Goal: Information Seeking & Learning: Find specific page/section

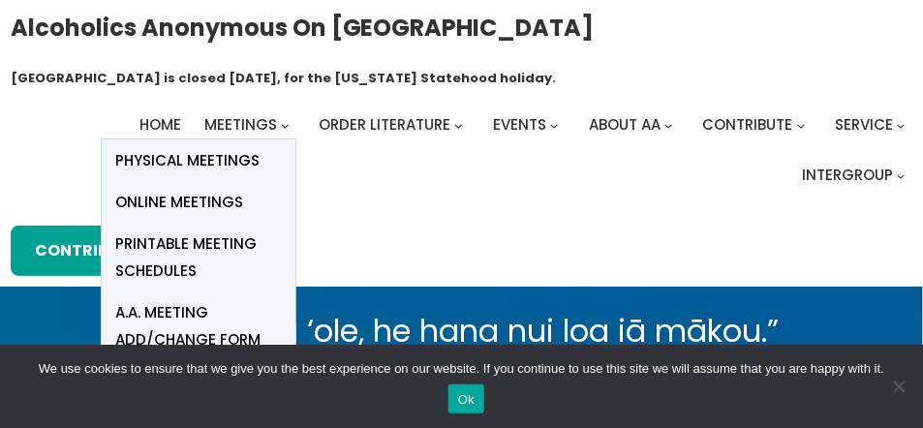
click at [197, 200] on span "Online Meetings" at bounding box center [180, 202] width 128 height 27
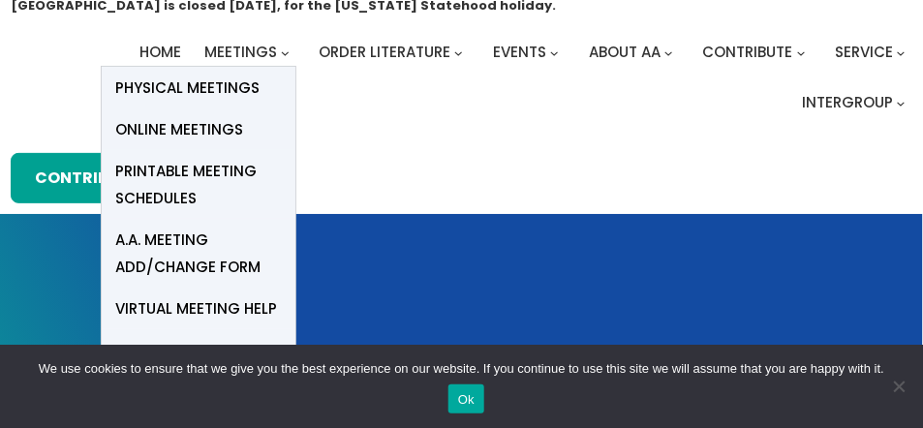
scroll to position [79, 0]
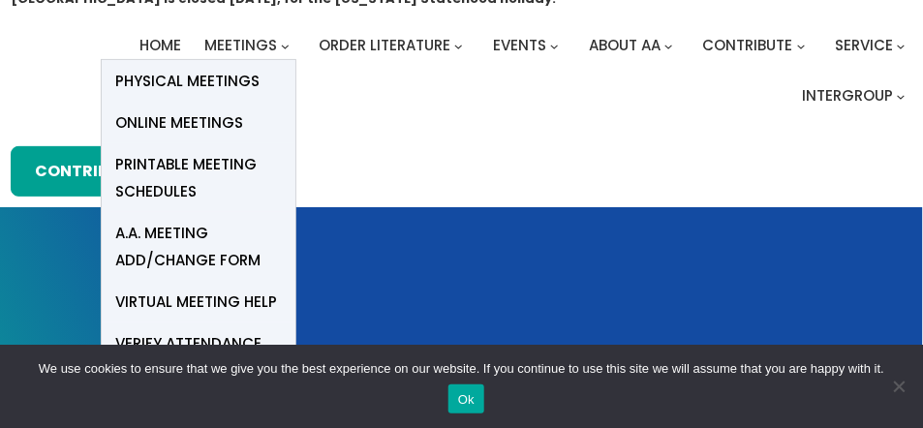
click at [184, 119] on span "Online Meetings" at bounding box center [180, 122] width 128 height 27
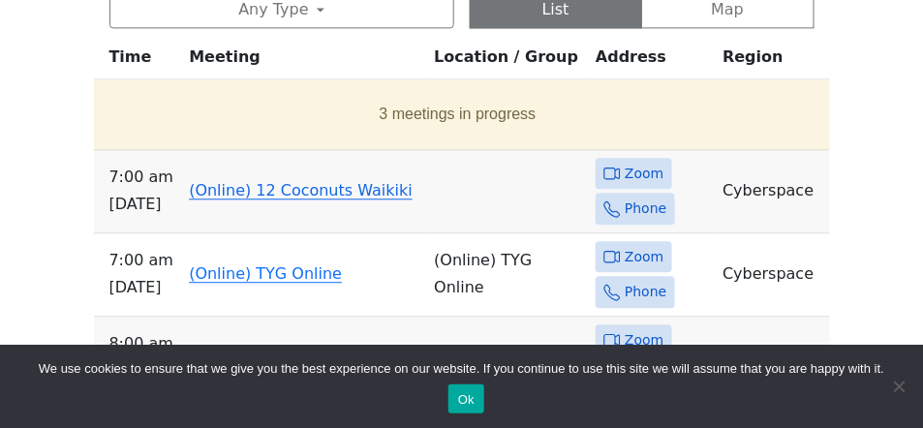
scroll to position [984, 0]
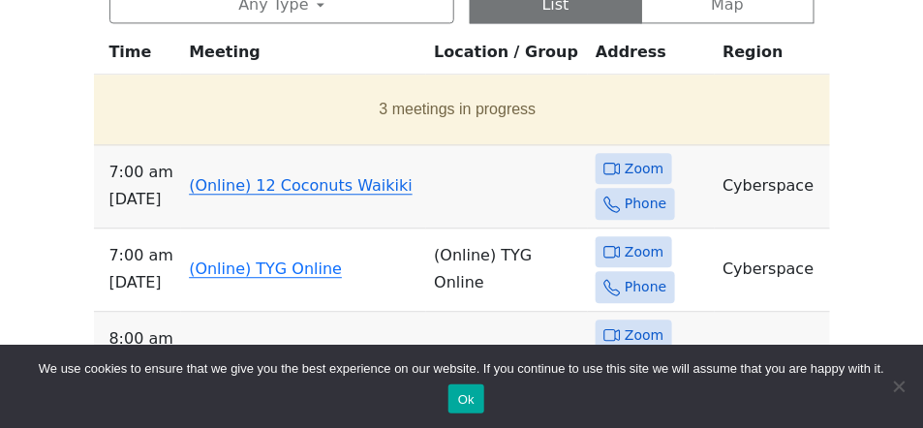
click at [318, 187] on link "(Online) 12 Coconuts Waikiki" at bounding box center [301, 185] width 224 height 18
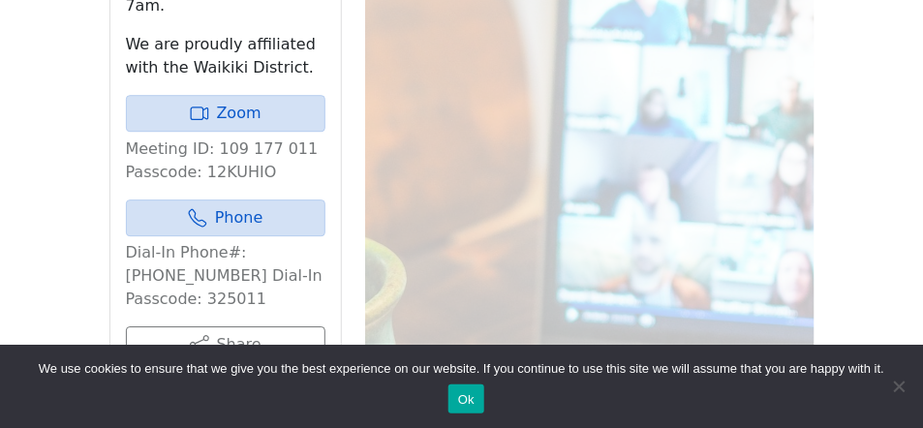
scroll to position [1151, 0]
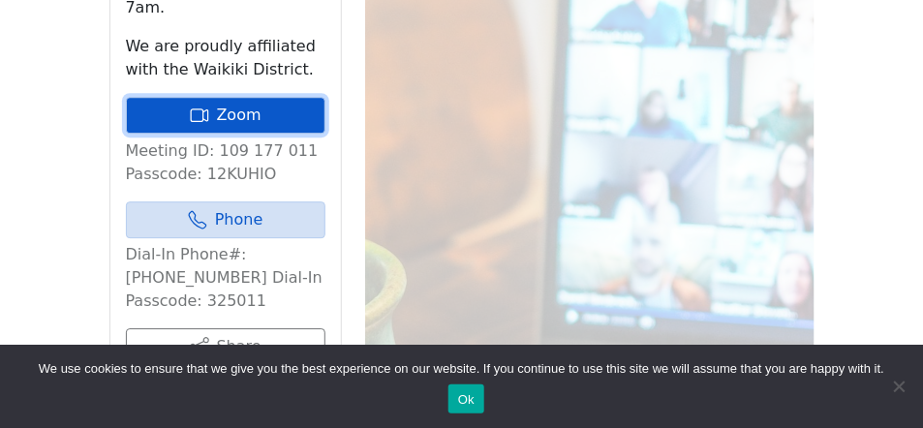
click at [201, 106] on icon at bounding box center [199, 115] width 19 height 19
